Goal: Task Accomplishment & Management: Use online tool/utility

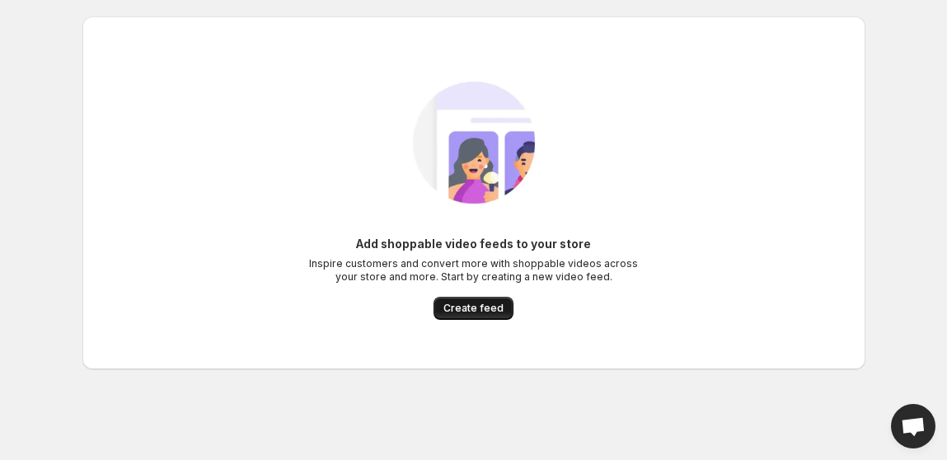
click at [479, 307] on span "Create feed" at bounding box center [473, 308] width 60 height 13
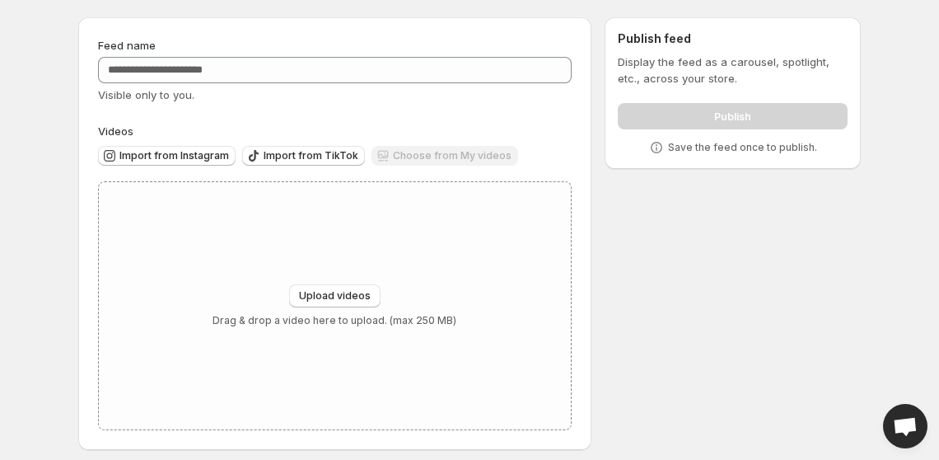
scroll to position [54, 0]
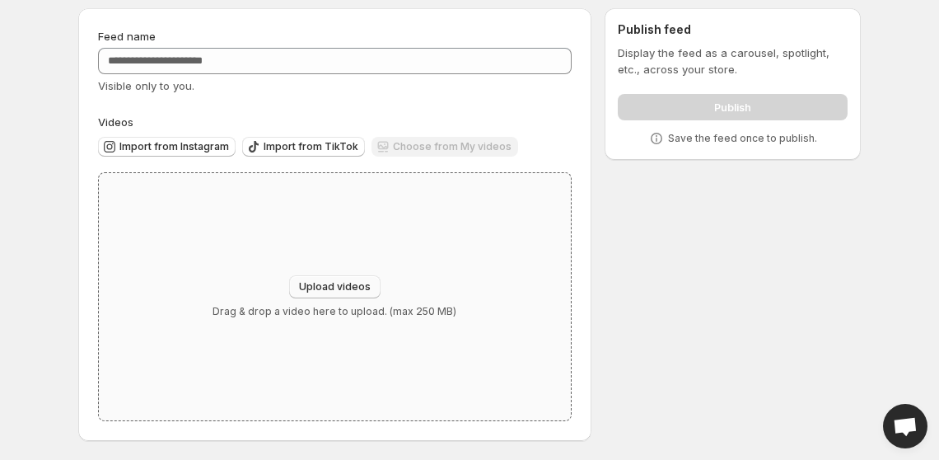
click at [335, 294] on button "Upload videos" at bounding box center [334, 286] width 91 height 23
type input "**********"
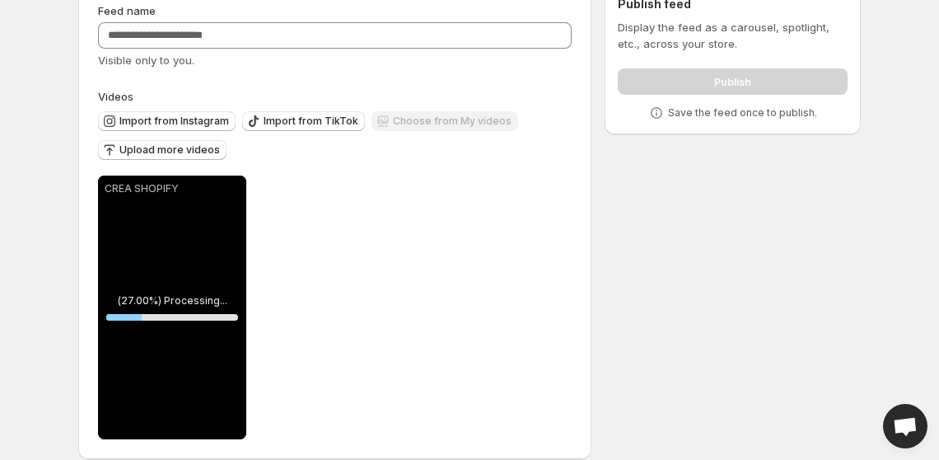
scroll to position [99, 0]
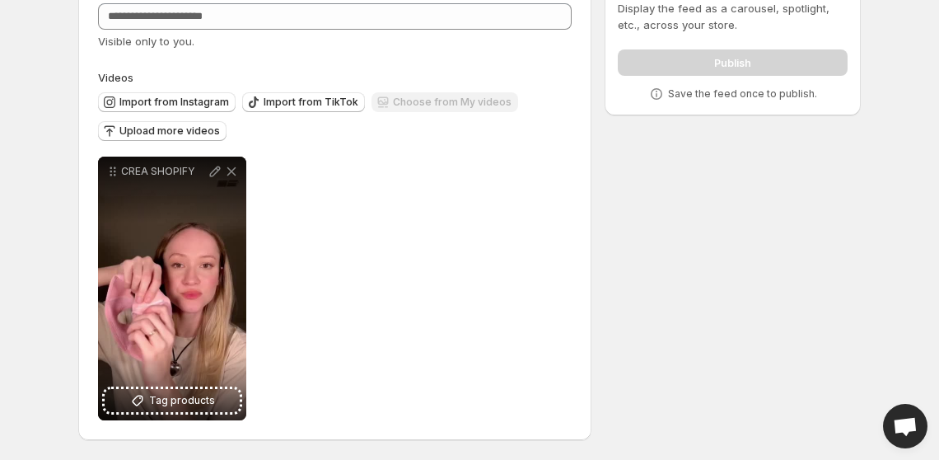
click at [340, 251] on div "**********" at bounding box center [335, 289] width 474 height 264
click at [184, 130] on span "Upload more videos" at bounding box center [169, 130] width 101 height 13
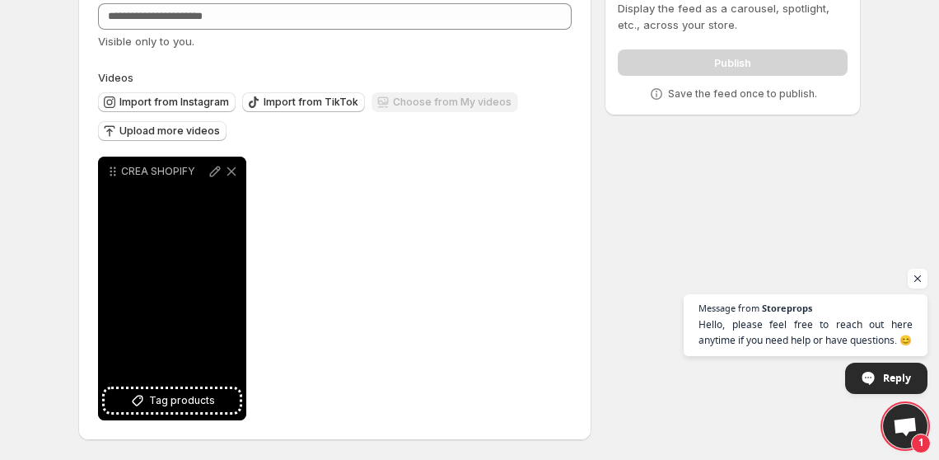
click at [208, 309] on div "CREA SHOPIFY" at bounding box center [172, 289] width 148 height 264
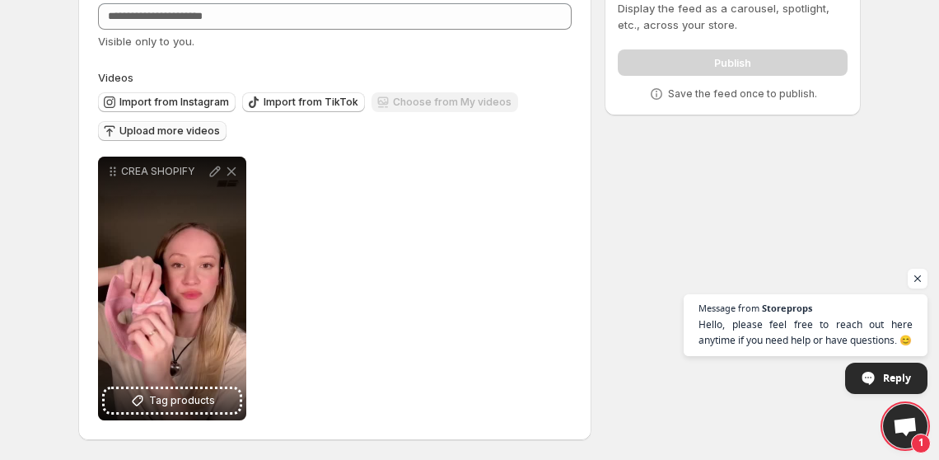
click at [186, 133] on span "Upload more videos" at bounding box center [169, 130] width 101 height 13
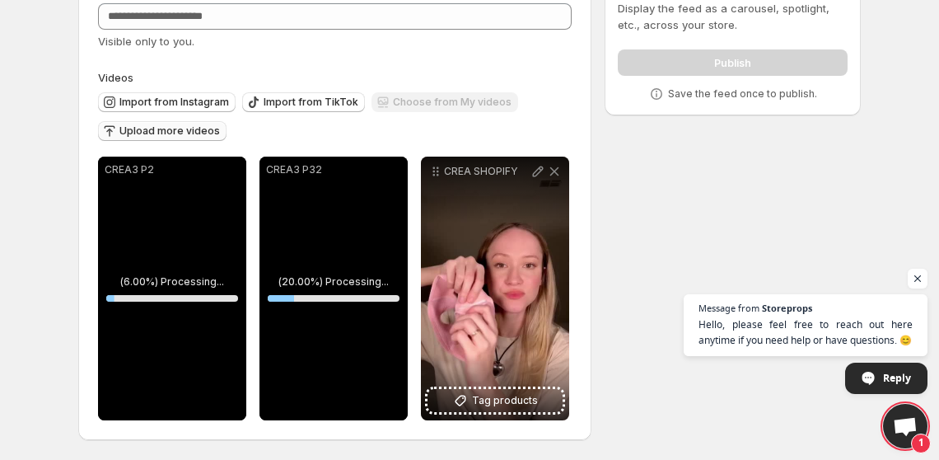
click at [213, 203] on div "CREA3 P2" at bounding box center [172, 289] width 148 height 264
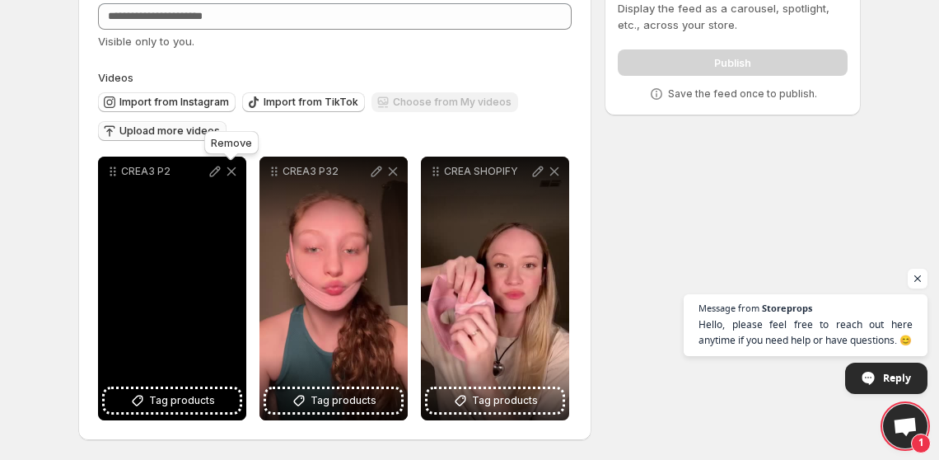
click at [235, 176] on icon at bounding box center [231, 171] width 16 height 16
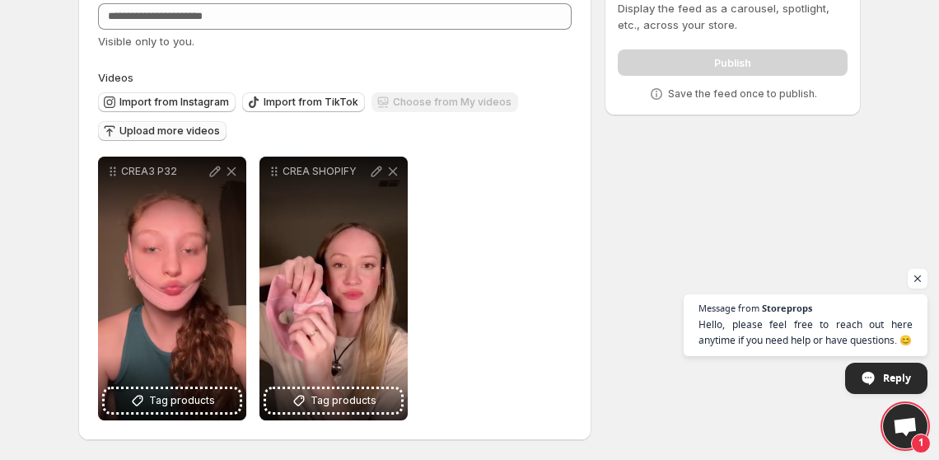
click at [169, 133] on span "Upload more videos" at bounding box center [169, 130] width 101 height 13
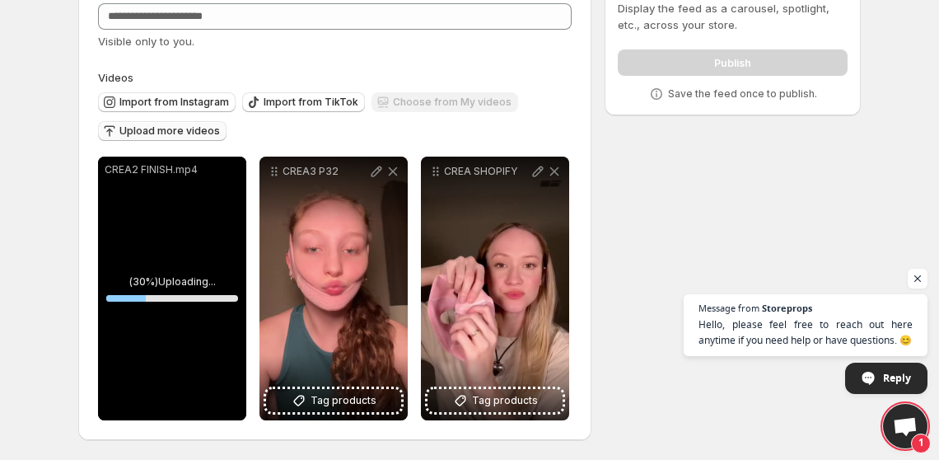
drag, startPoint x: 169, startPoint y: 133, endPoint x: 578, endPoint y: 432, distance: 506.5
click at [578, 432] on div "**********" at bounding box center [334, 202] width 513 height 476
click at [912, 280] on span "Open chat" at bounding box center [918, 279] width 21 height 21
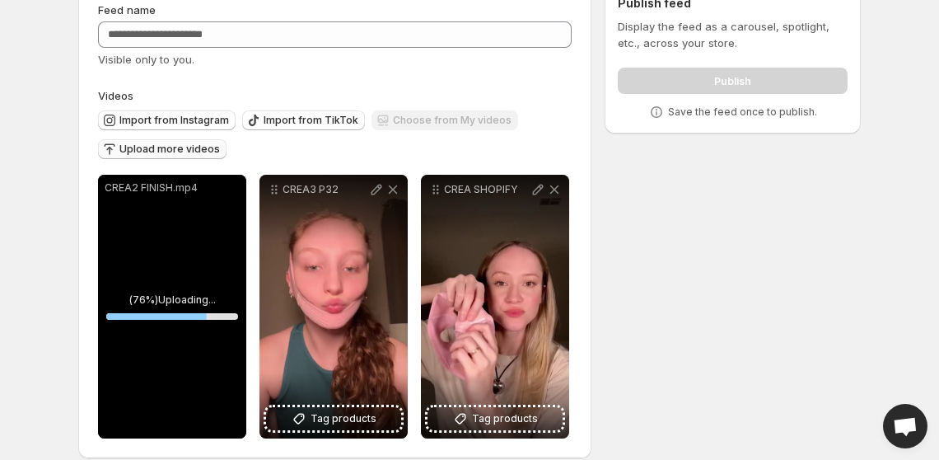
scroll to position [90, 0]
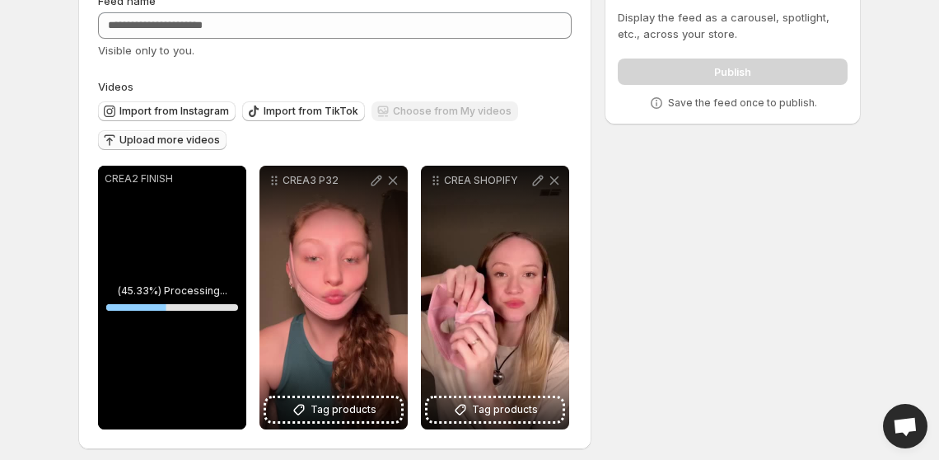
click at [214, 224] on div "CREA2 FINISH" at bounding box center [172, 298] width 148 height 264
click at [191, 143] on span "Upload more videos" at bounding box center [169, 139] width 101 height 13
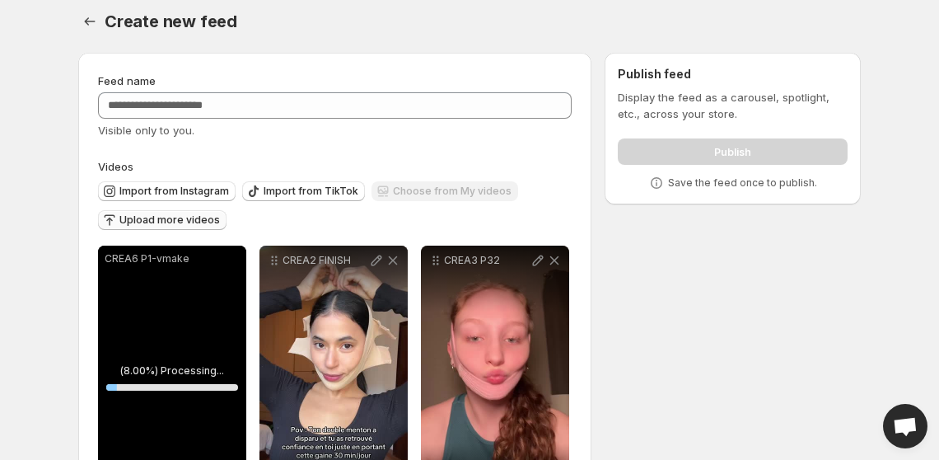
scroll to position [17, 0]
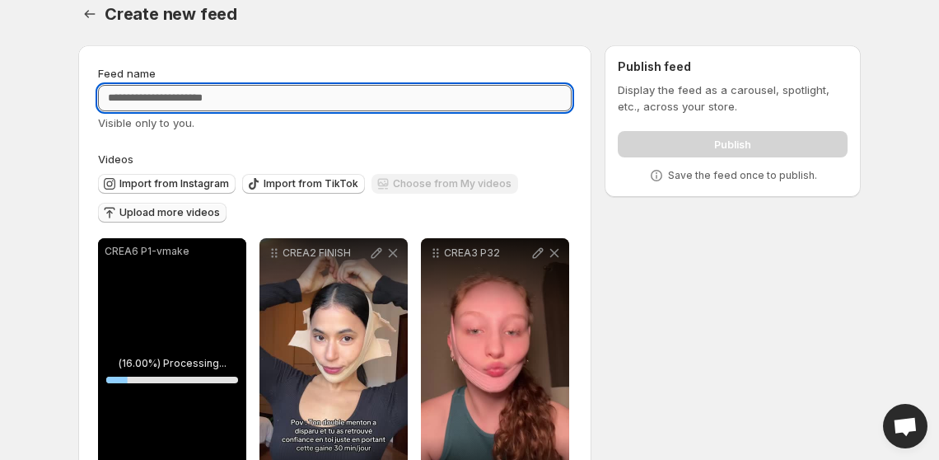
click at [230, 99] on input "Feed name" at bounding box center [335, 98] width 474 height 26
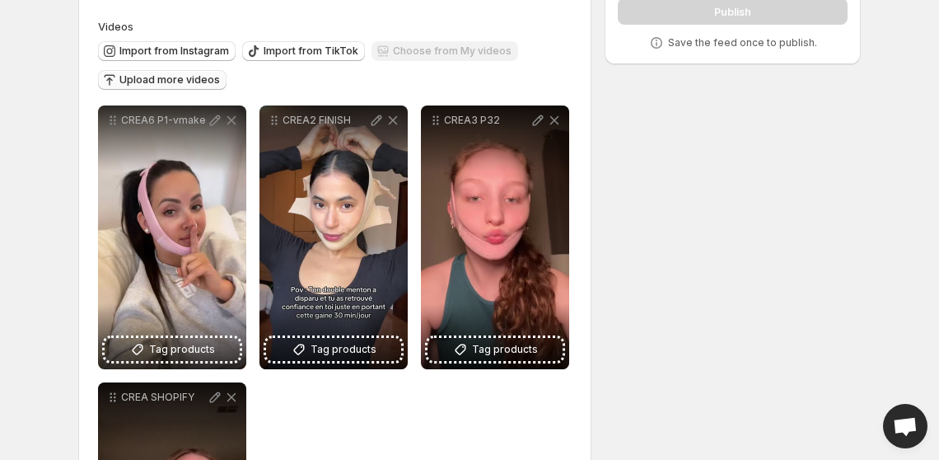
scroll to position [151, 0]
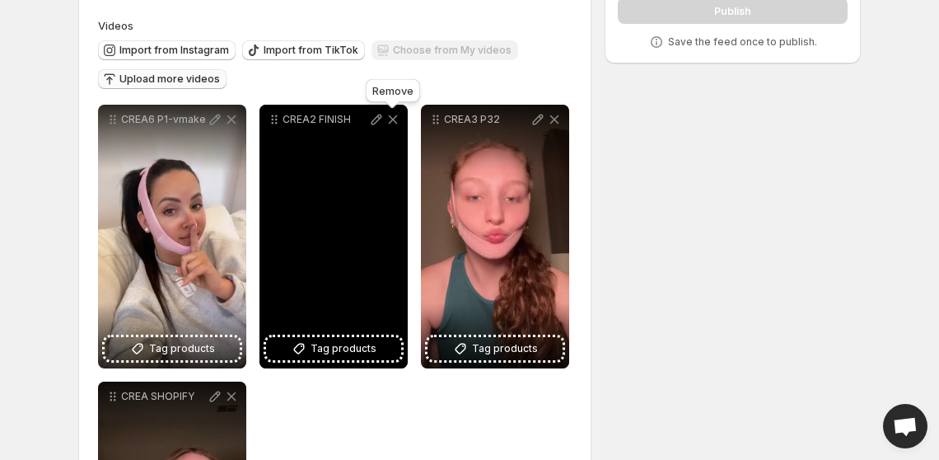
type input "**********"
click at [394, 122] on icon at bounding box center [393, 119] width 9 height 9
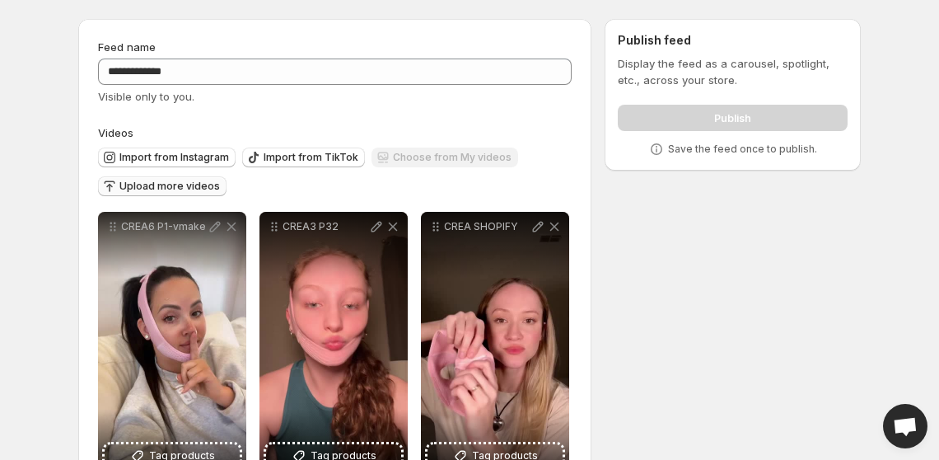
scroll to position [46, 0]
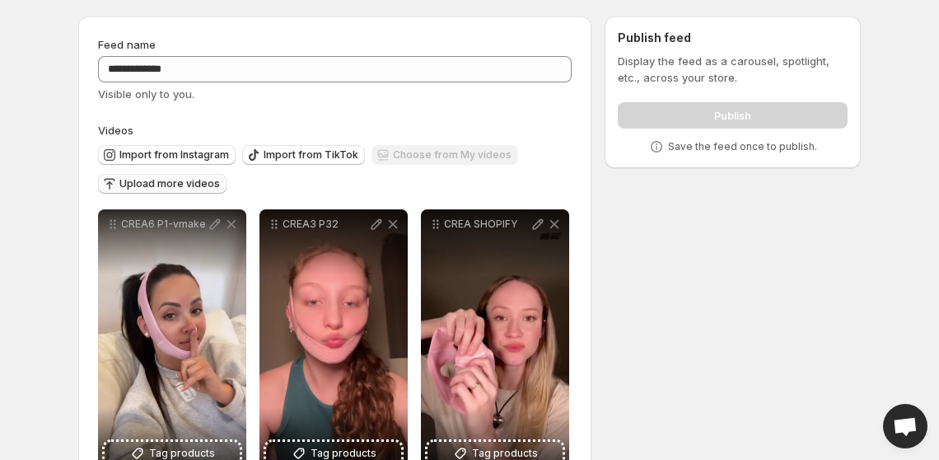
click at [705, 106] on div "Publish" at bounding box center [733, 112] width 230 height 33
drag, startPoint x: 930, startPoint y: 137, endPoint x: 930, endPoint y: 157, distance: 19.8
click at [930, 157] on body "**********" at bounding box center [469, 184] width 939 height 460
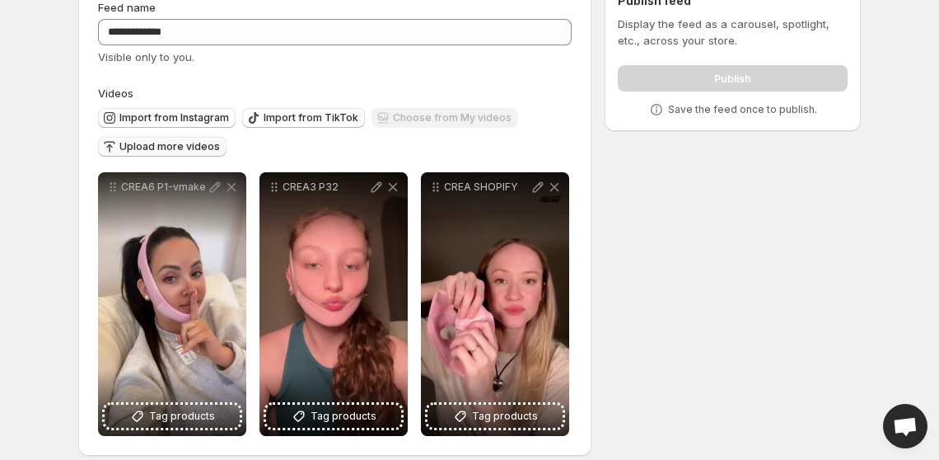
scroll to position [99, 0]
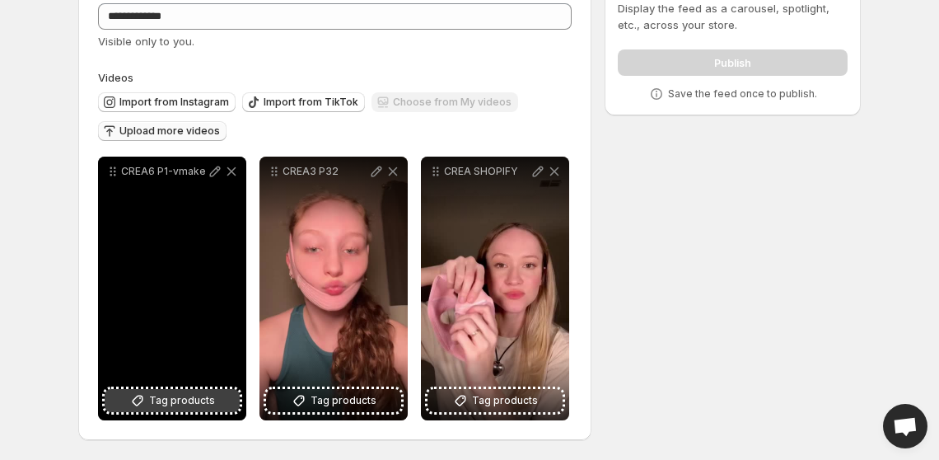
click at [150, 392] on button "Tag products" at bounding box center [172, 400] width 135 height 23
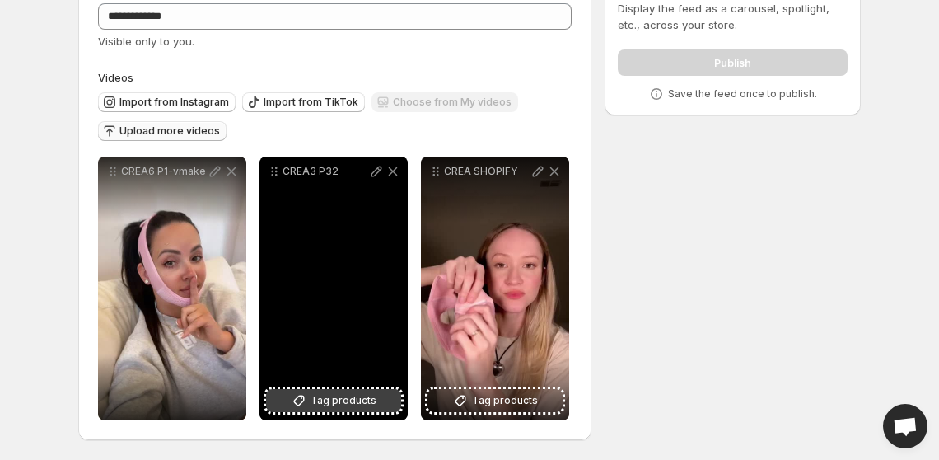
click at [318, 399] on span "Tag products" at bounding box center [344, 400] width 66 height 16
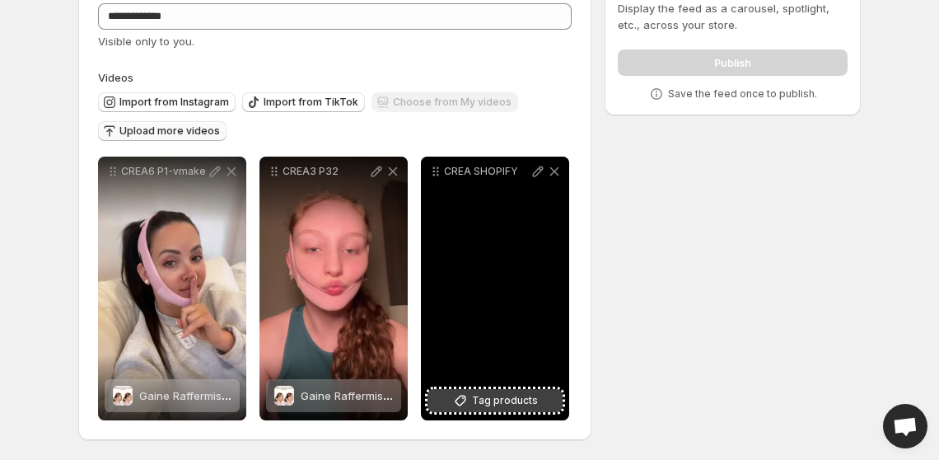
click at [469, 397] on icon at bounding box center [460, 400] width 16 height 16
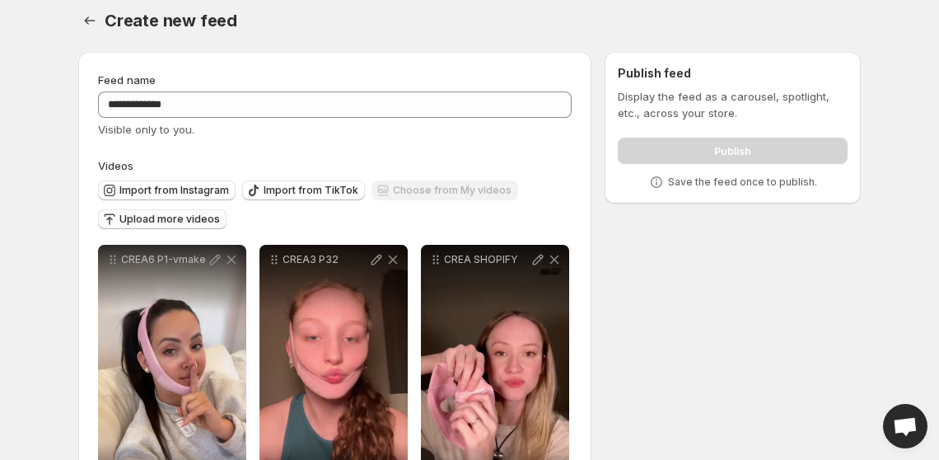
scroll to position [0, 0]
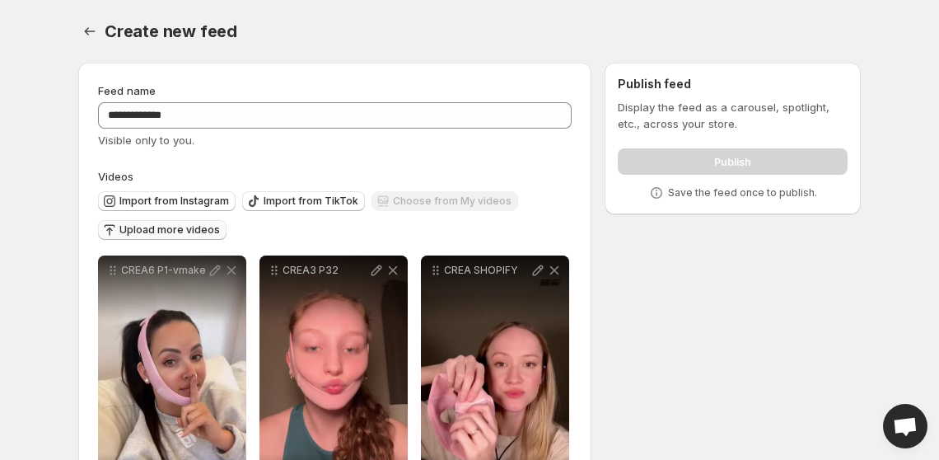
click at [748, 162] on div "Publish" at bounding box center [733, 158] width 230 height 33
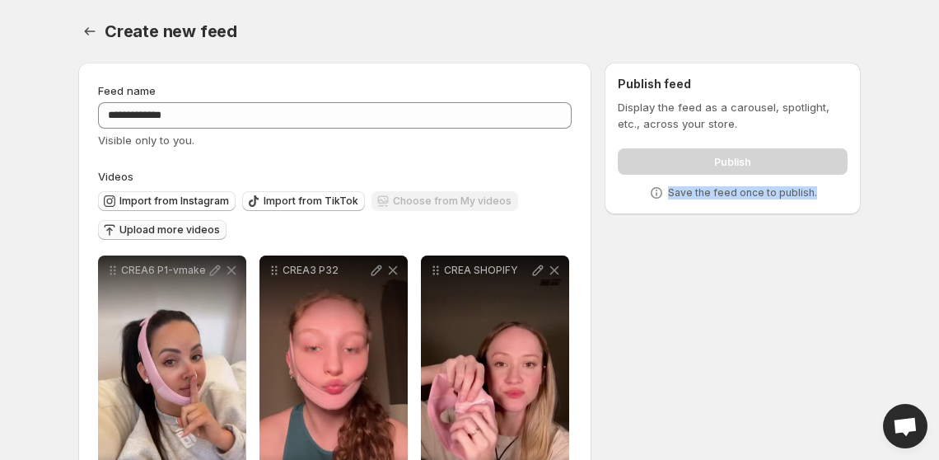
click at [733, 208] on div "Publish feed Display the feed as a carousel, spotlight, etc., across your store…" at bounding box center [733, 139] width 256 height 152
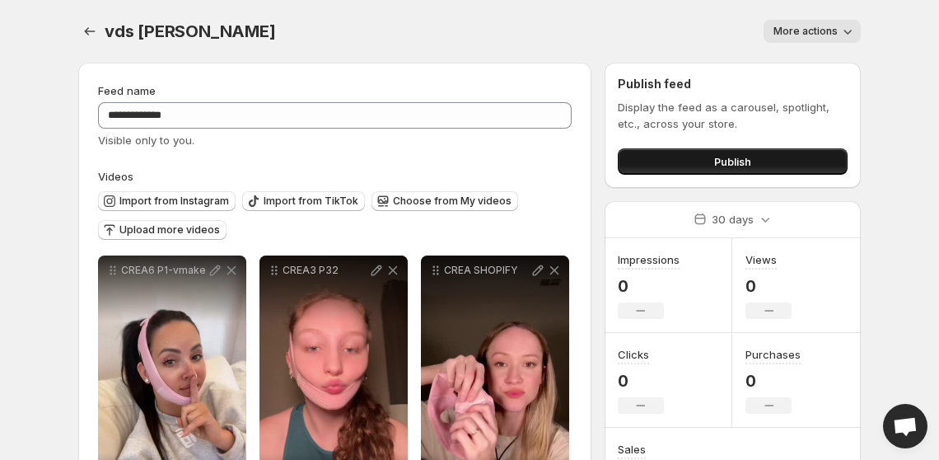
click at [752, 164] on button "Publish" at bounding box center [733, 161] width 230 height 26
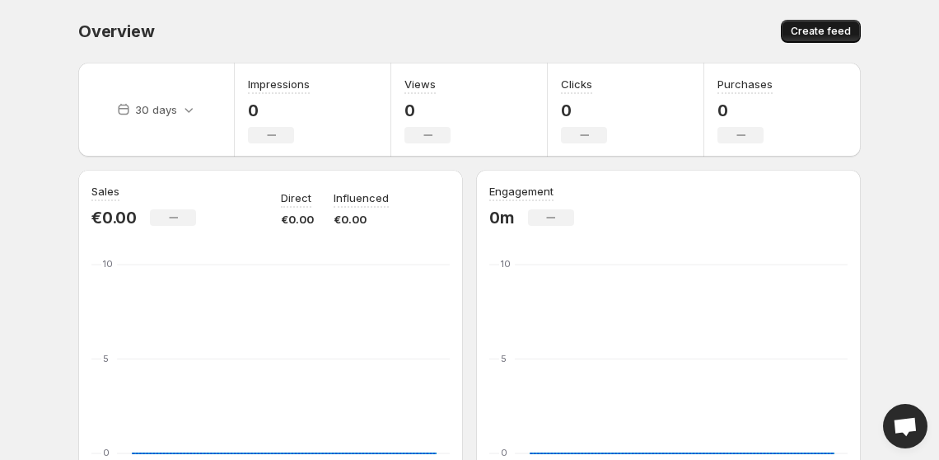
click at [830, 26] on span "Create feed" at bounding box center [821, 31] width 60 height 13
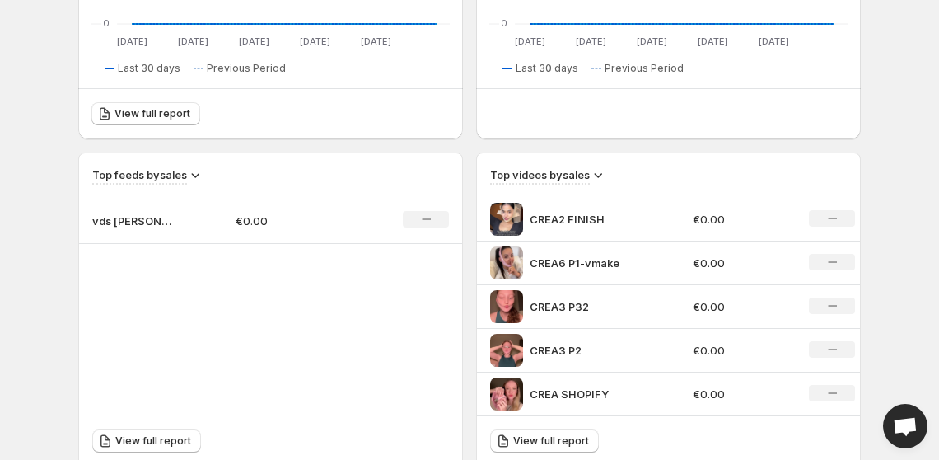
scroll to position [442, 0]
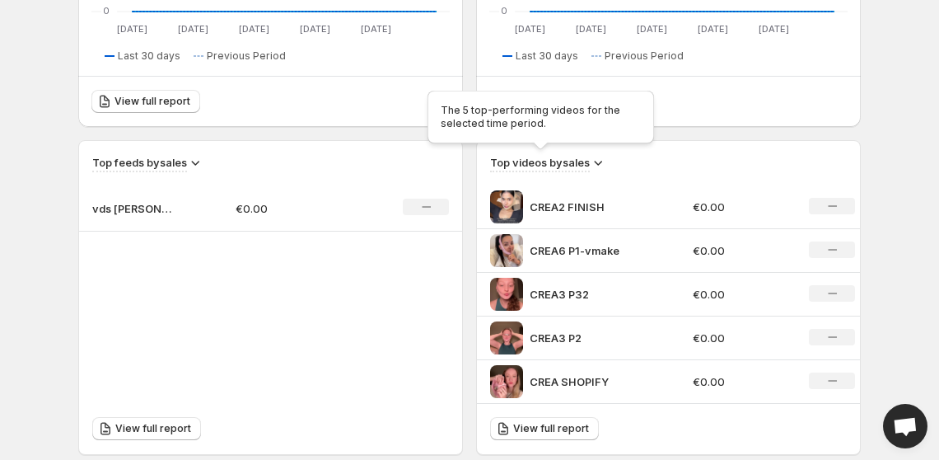
click at [581, 164] on h3 "Top videos by sales" at bounding box center [540, 162] width 100 height 16
click at [554, 424] on span "View full report" at bounding box center [551, 428] width 76 height 13
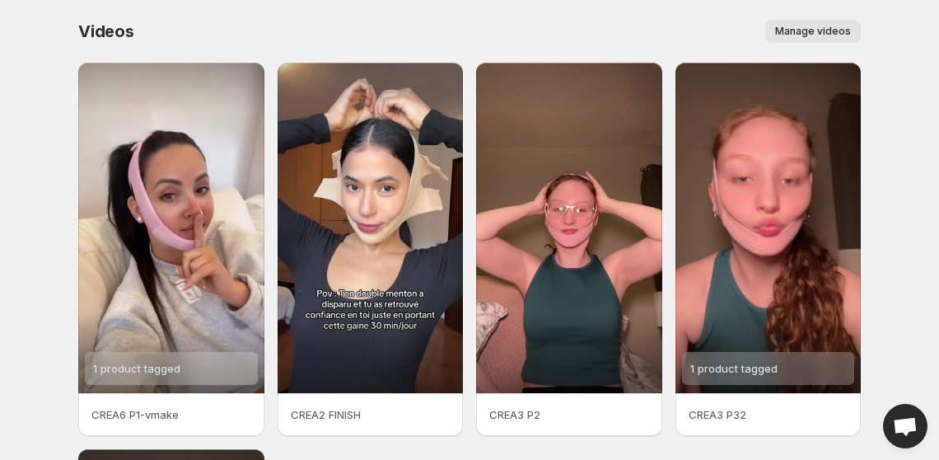
click at [797, 27] on span "Manage videos" at bounding box center [813, 31] width 76 height 13
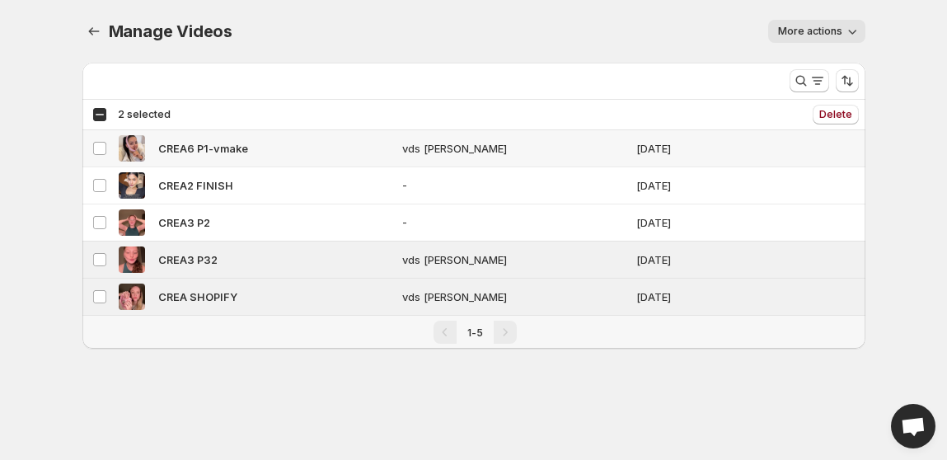
click at [107, 151] on td "Select video" at bounding box center [97, 148] width 31 height 37
click at [827, 30] on span "More actions" at bounding box center [810, 31] width 64 height 13
click at [841, 59] on span "Regenerate missing previews" at bounding box center [831, 73] width 102 height 30
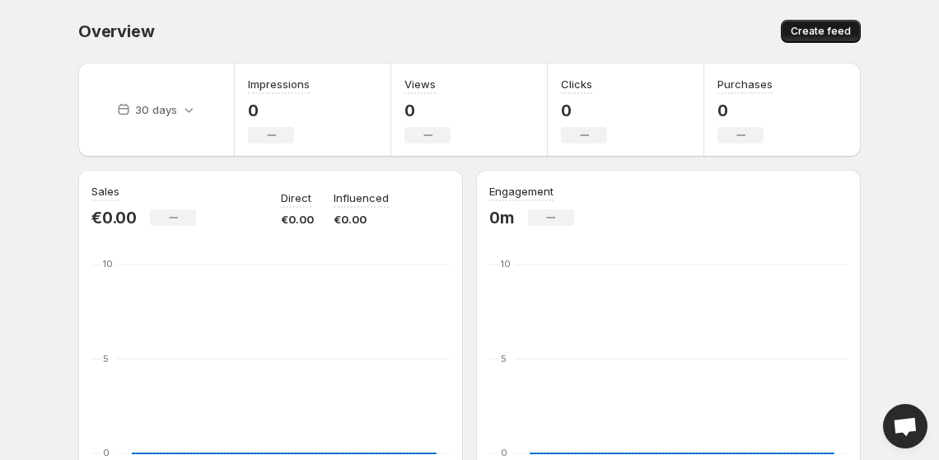
click at [821, 21] on button "Create feed" at bounding box center [821, 31] width 80 height 23
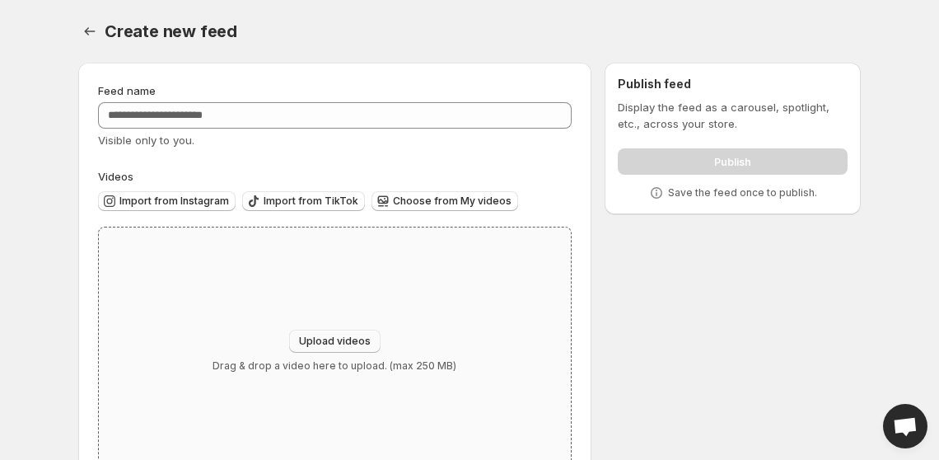
click at [351, 337] on span "Upload videos" at bounding box center [335, 341] width 72 height 13
click at [434, 201] on span "Choose from My videos" at bounding box center [452, 200] width 119 height 13
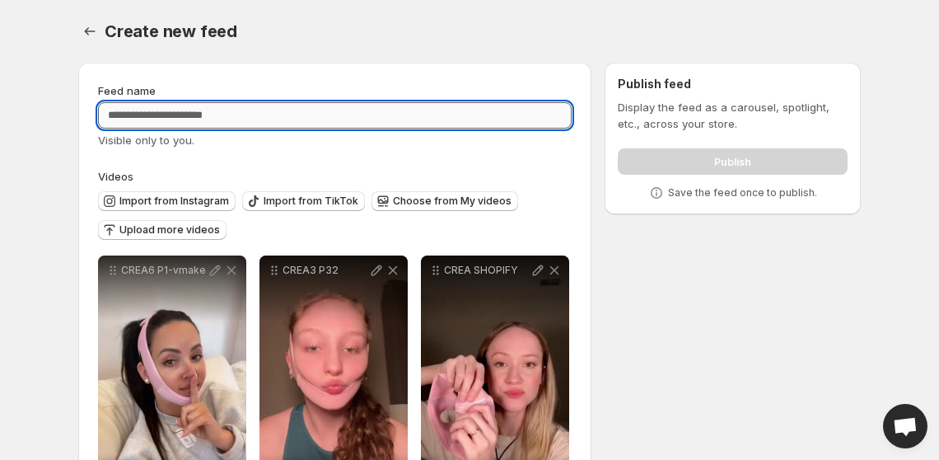
click at [320, 103] on input "Feed name" at bounding box center [335, 115] width 474 height 26
type input "**"
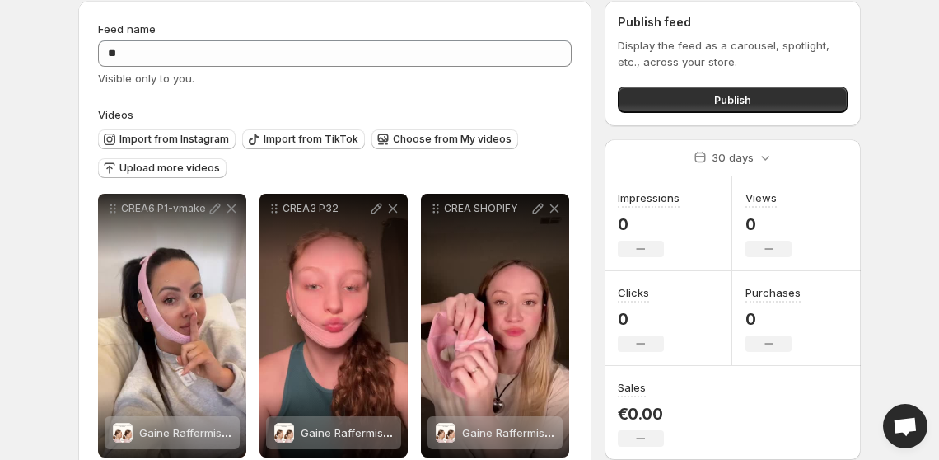
scroll to position [61, 0]
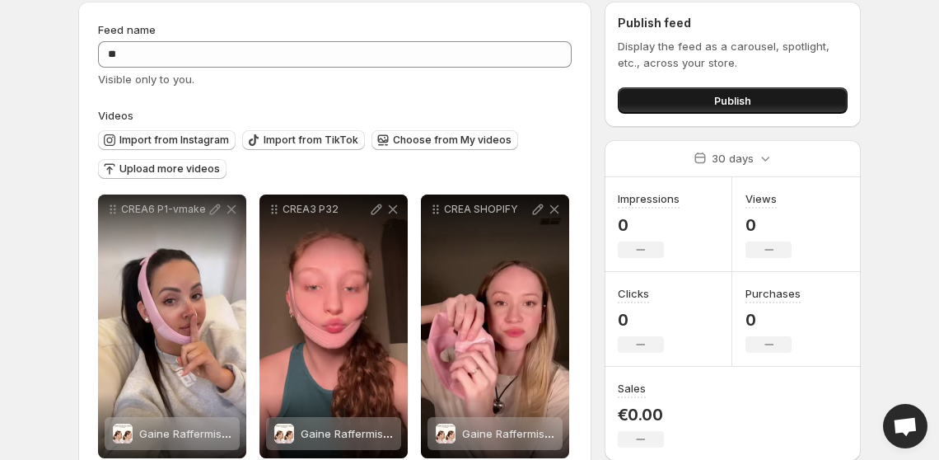
click at [751, 95] on span "Publish" at bounding box center [732, 100] width 37 height 16
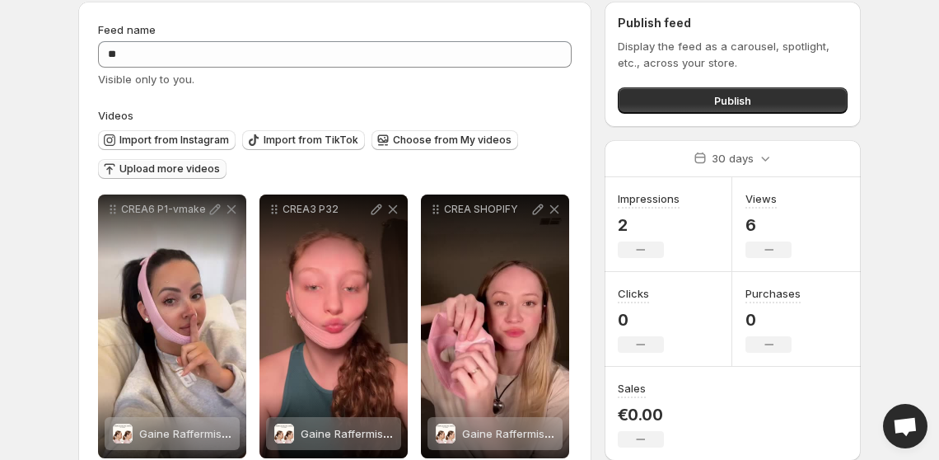
click at [197, 171] on span "Upload more videos" at bounding box center [169, 168] width 101 height 13
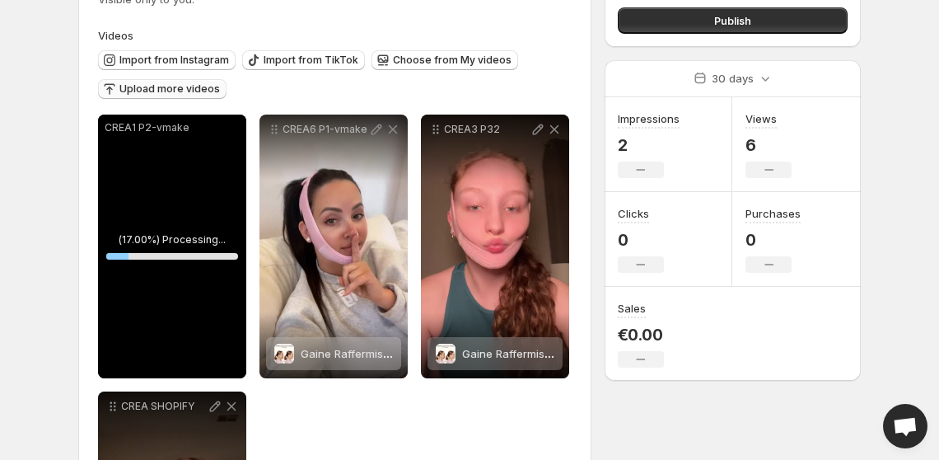
scroll to position [138, 0]
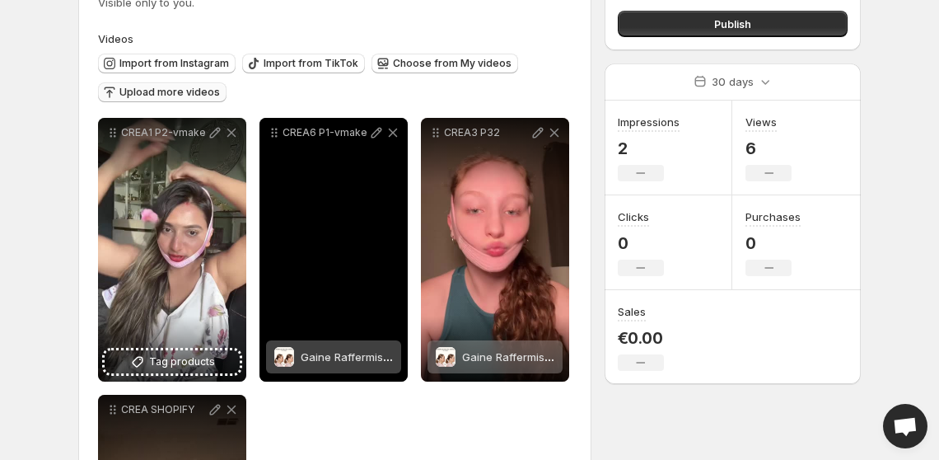
click at [340, 354] on span "Gaine Raffermissante" at bounding box center [356, 356] width 111 height 13
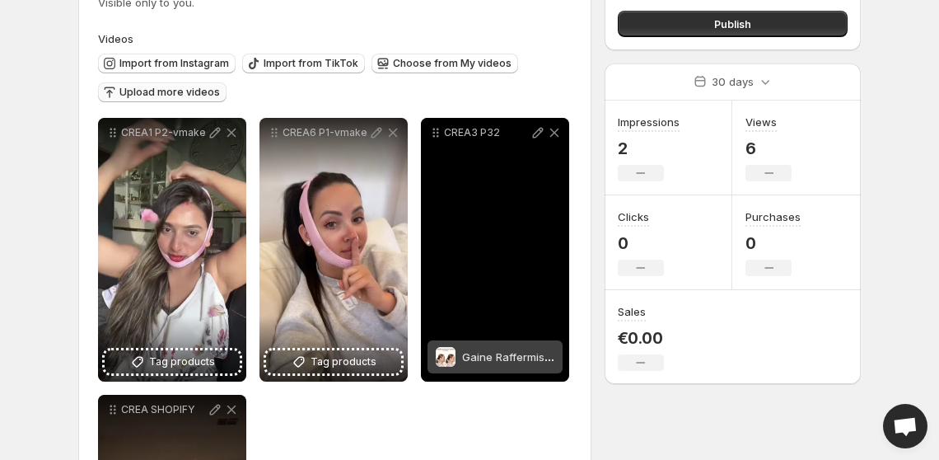
click at [464, 358] on span "Gaine Raffermissante" at bounding box center [517, 356] width 111 height 13
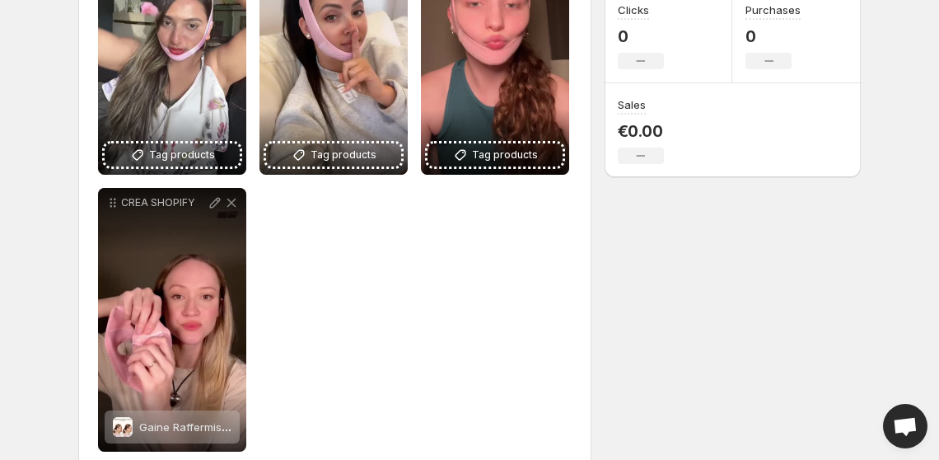
scroll to position [345, 0]
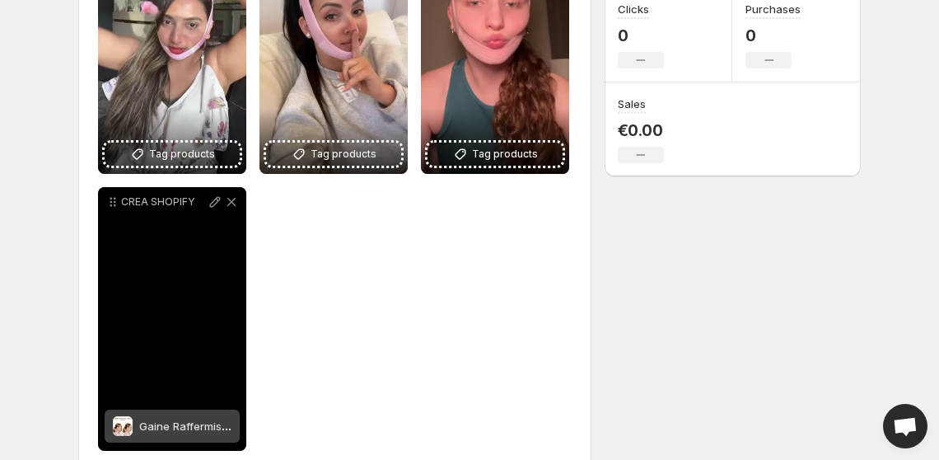
click at [119, 424] on span at bounding box center [123, 426] width 20 height 20
click at [140, 423] on span "Gaine Raffermissante" at bounding box center [194, 425] width 111 height 13
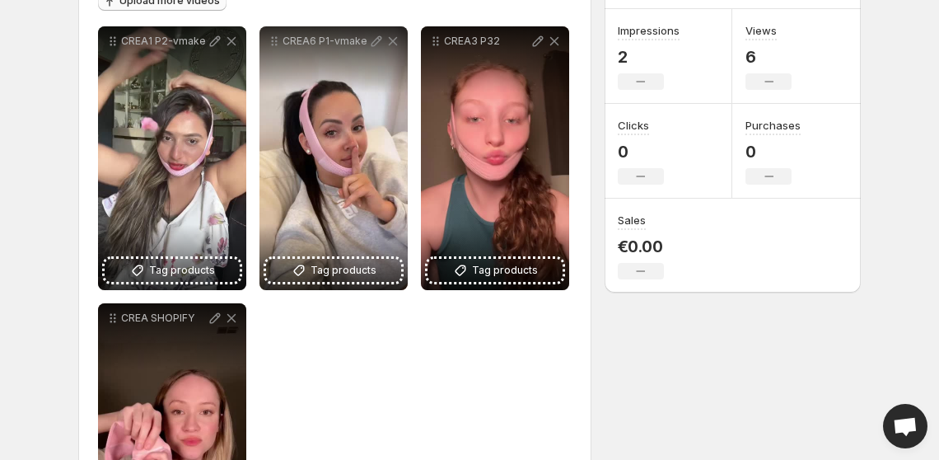
scroll to position [259, 0]
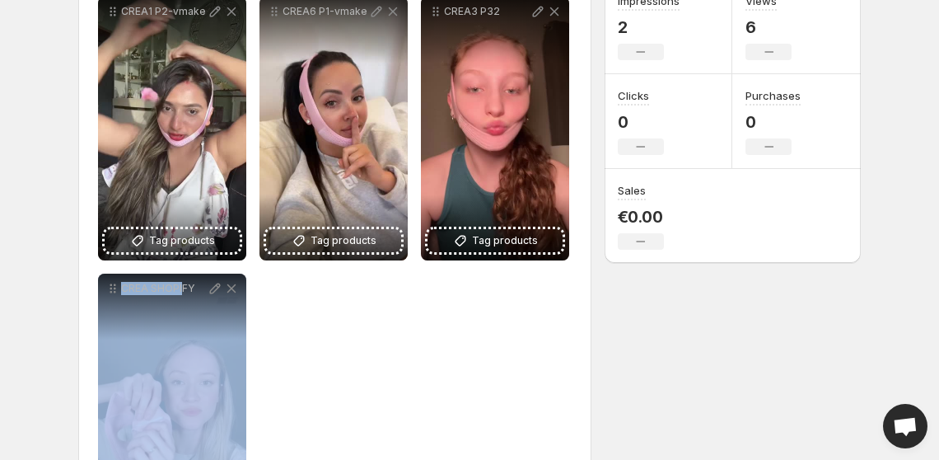
drag, startPoint x: 183, startPoint y: 341, endPoint x: 294, endPoint y: 377, distance: 116.8
click at [294, 377] on div "**********" at bounding box center [335, 267] width 474 height 541
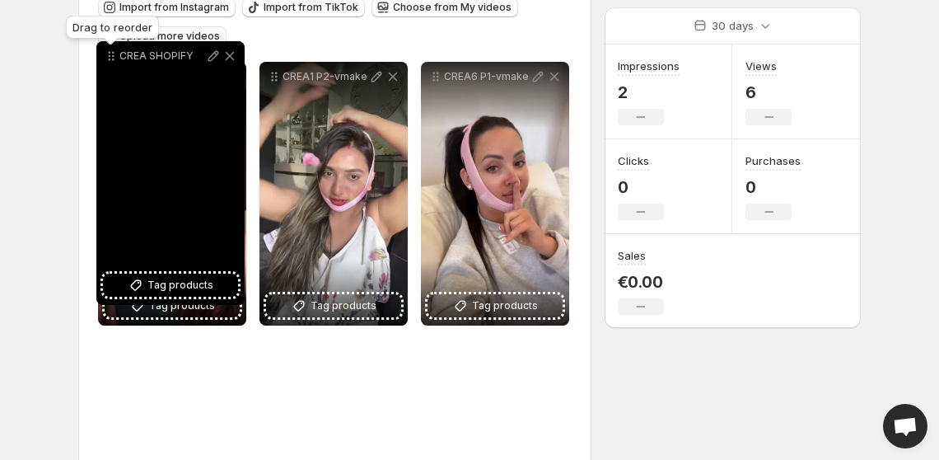
scroll to position [167, 0]
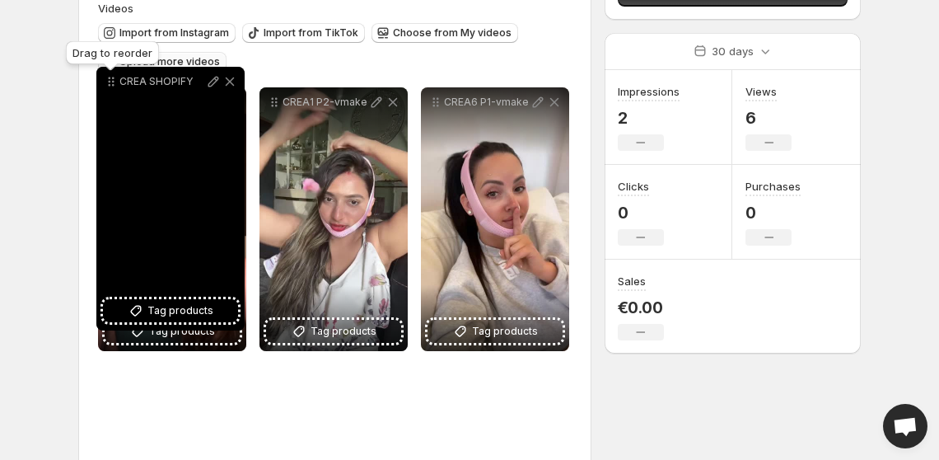
drag, startPoint x: 115, startPoint y: 288, endPoint x: 113, endPoint y: 63, distance: 225.0
click at [113, 81] on icon at bounding box center [113, 82] width 2 height 2
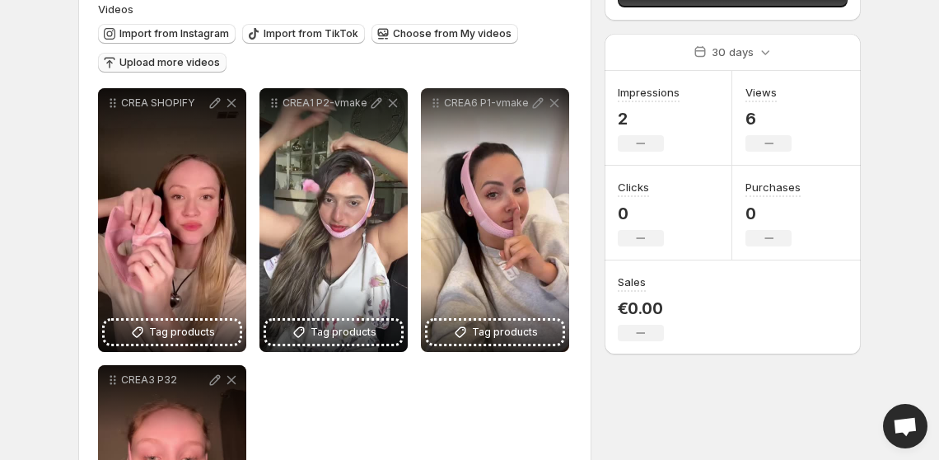
click at [828, 387] on div "**********" at bounding box center [463, 275] width 796 height 786
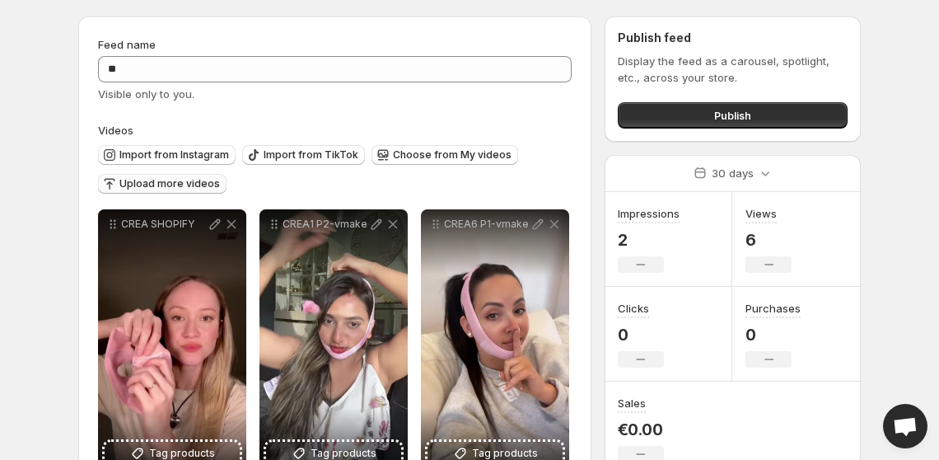
scroll to position [44, 0]
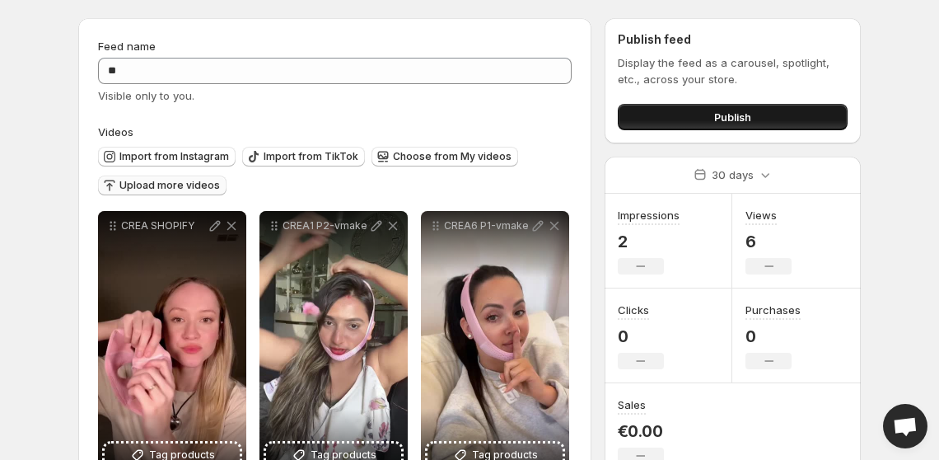
click at [745, 114] on span "Publish" at bounding box center [732, 117] width 37 height 16
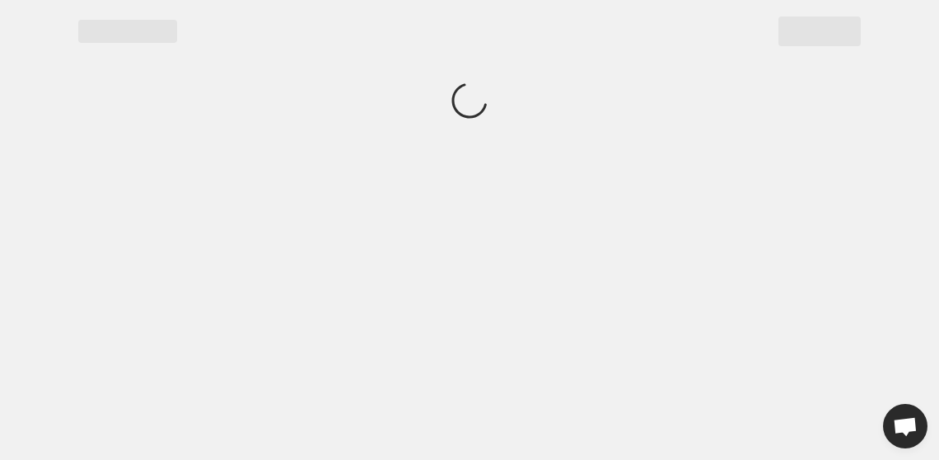
scroll to position [0, 0]
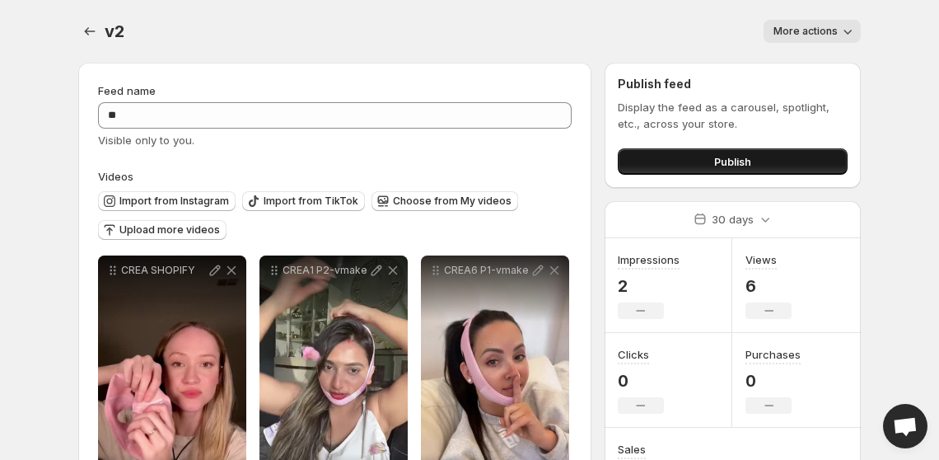
click at [726, 157] on span "Publish" at bounding box center [732, 161] width 37 height 16
click at [692, 159] on button "Publish" at bounding box center [733, 161] width 230 height 26
click at [754, 165] on button "Publish" at bounding box center [733, 161] width 230 height 26
click at [714, 162] on span "Publish" at bounding box center [732, 161] width 37 height 16
